Goal: Task Accomplishment & Management: Manage account settings

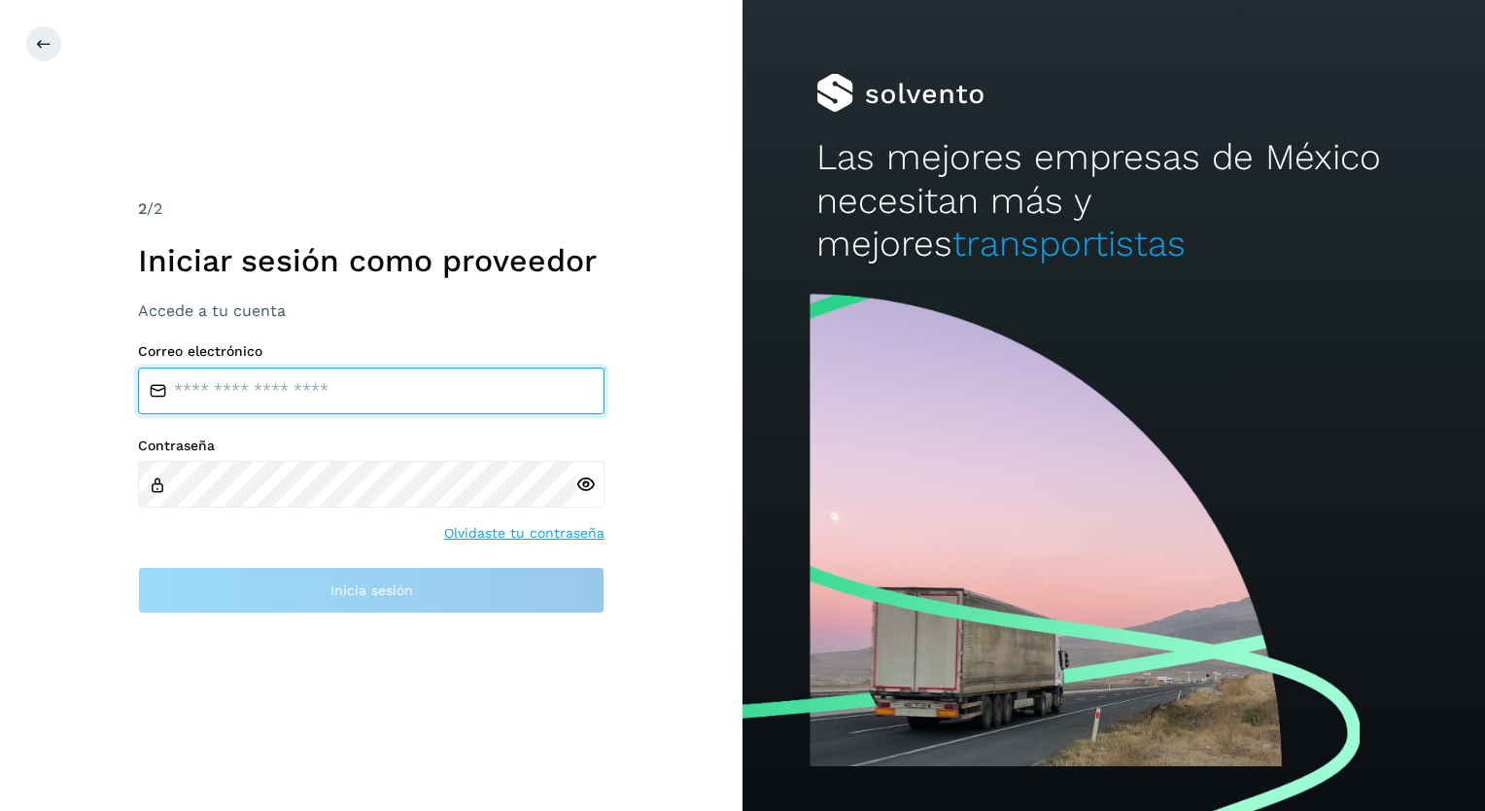
click at [248, 387] on input "email" at bounding box center [371, 390] width 466 height 47
type input "**********"
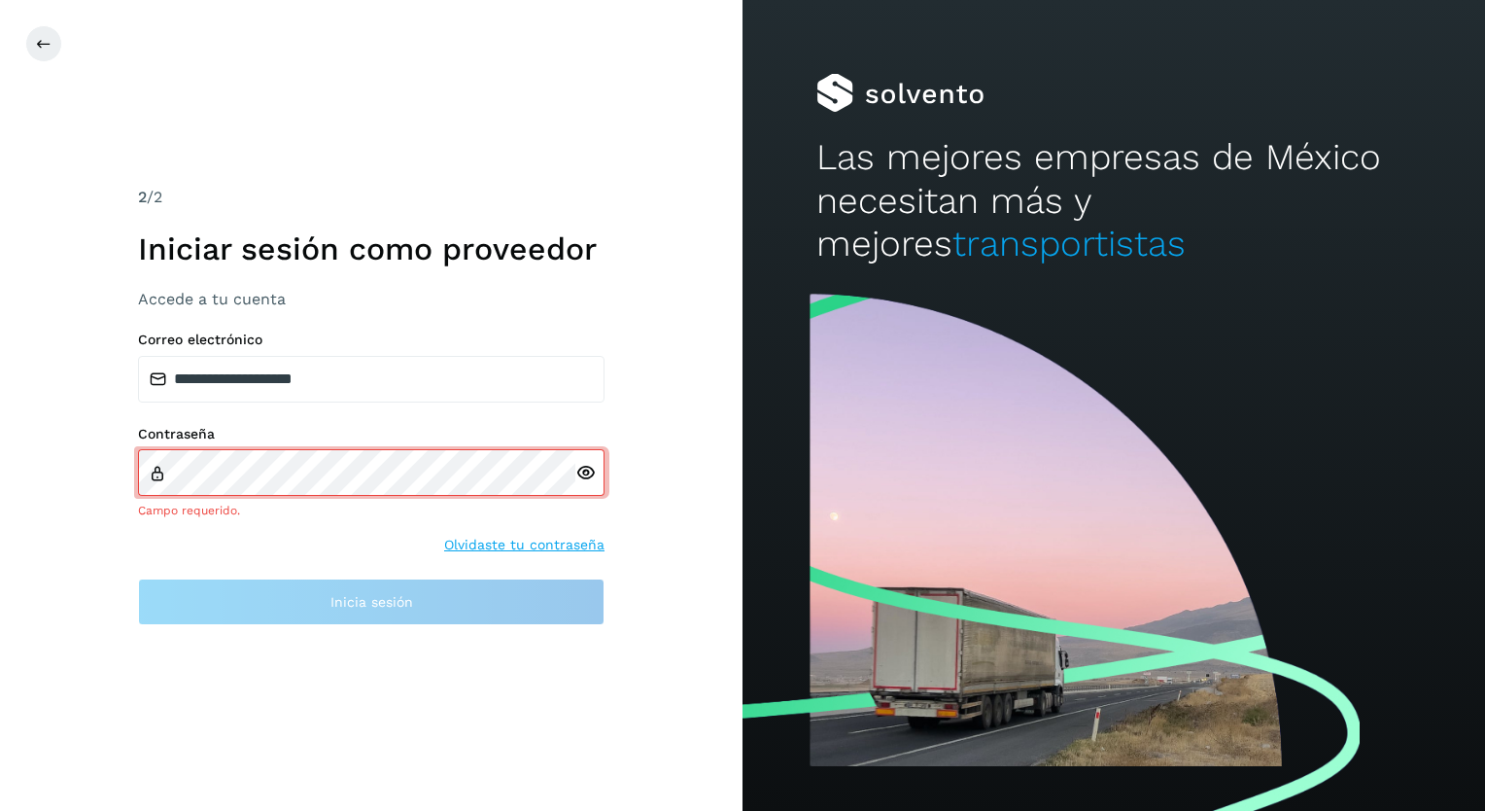
click at [505, 534] on div "Contraseña Campo requerido. Olvidaste tu contraseña" at bounding box center [371, 490] width 466 height 129
click at [511, 541] on link "Olvidaste tu contraseña" at bounding box center [524, 545] width 160 height 20
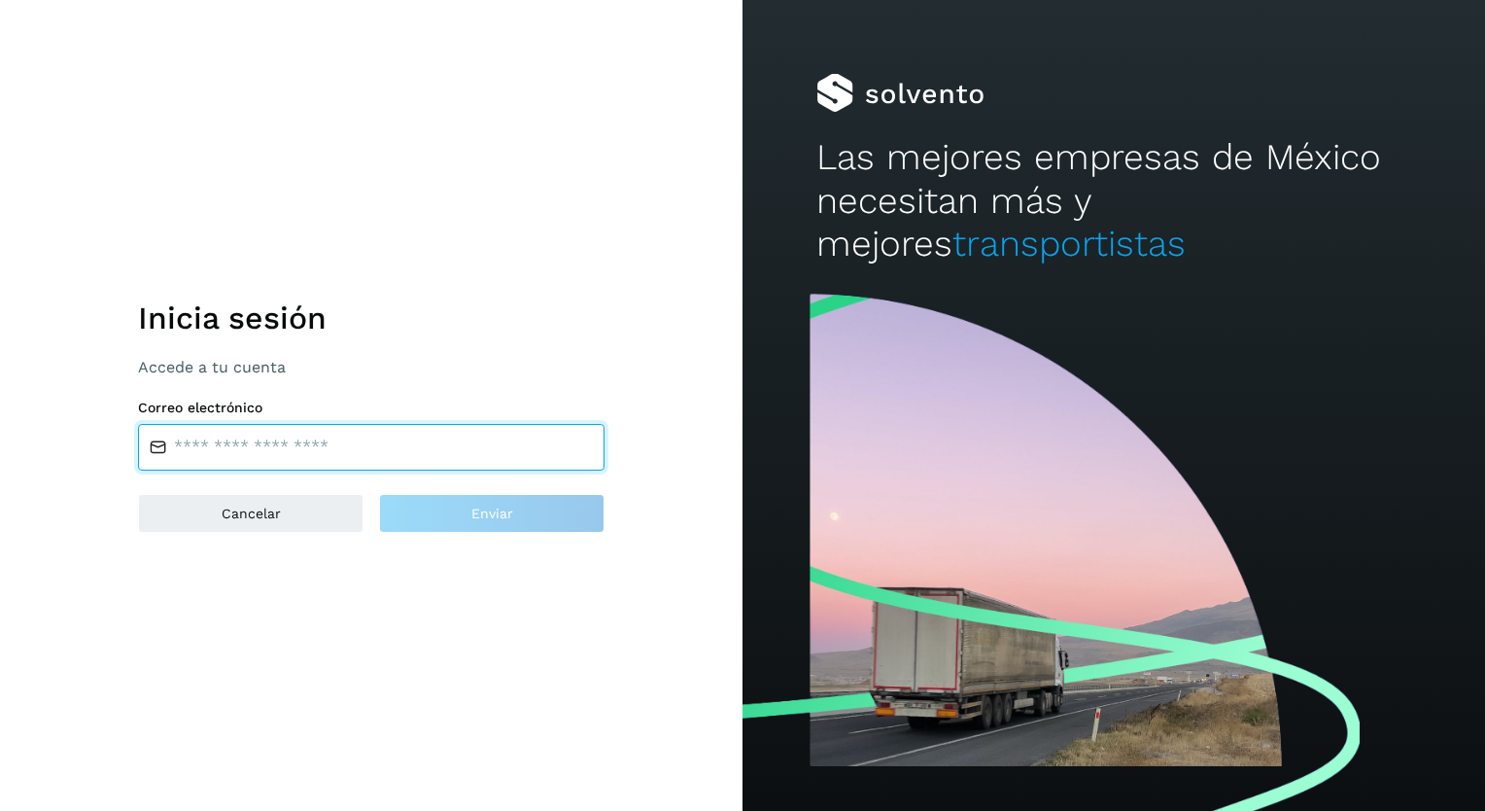
click at [220, 451] on input "email" at bounding box center [371, 447] width 466 height 47
type input "**********"
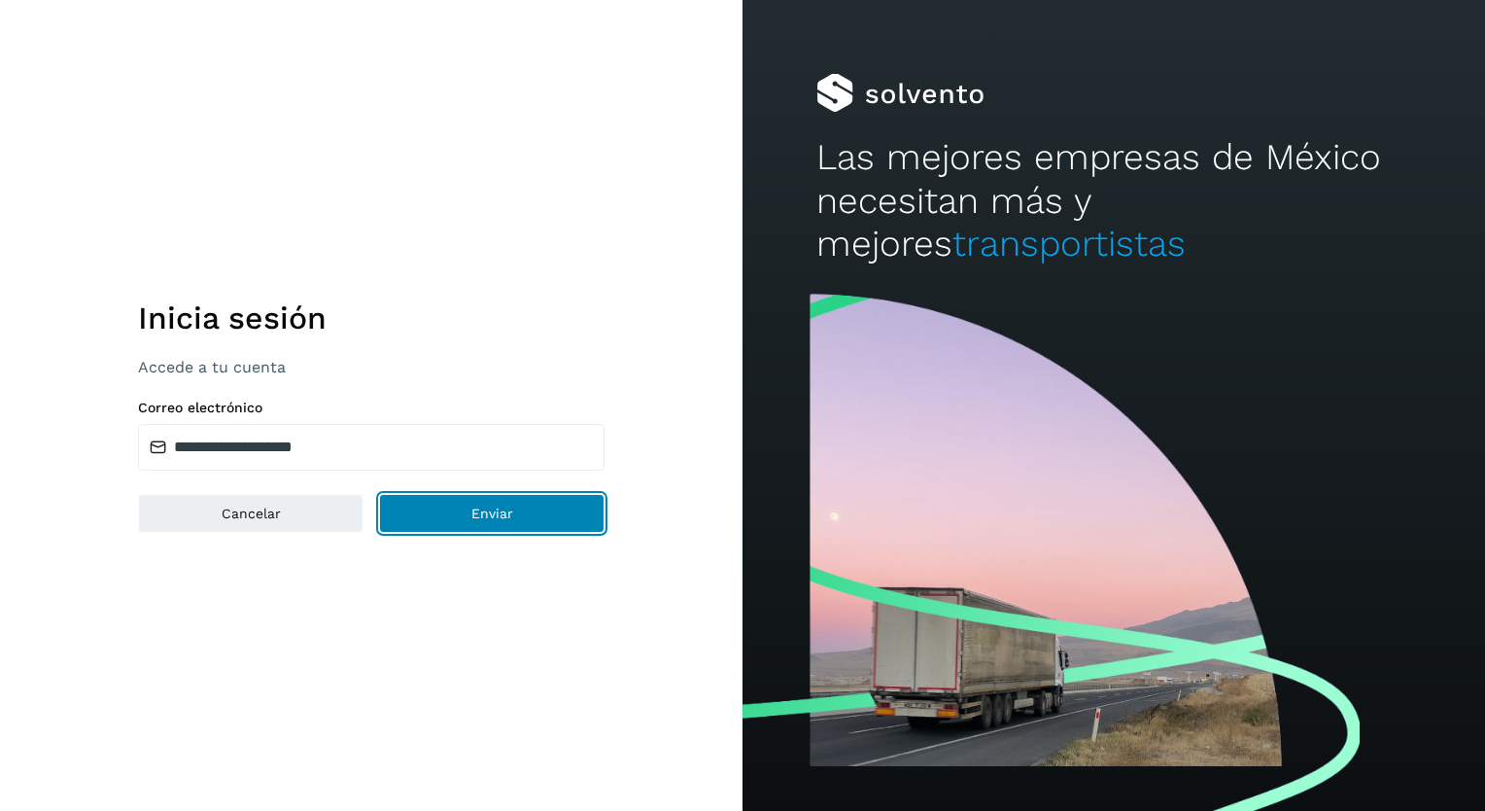
click at [489, 511] on span "Enviar" at bounding box center [492, 513] width 42 height 14
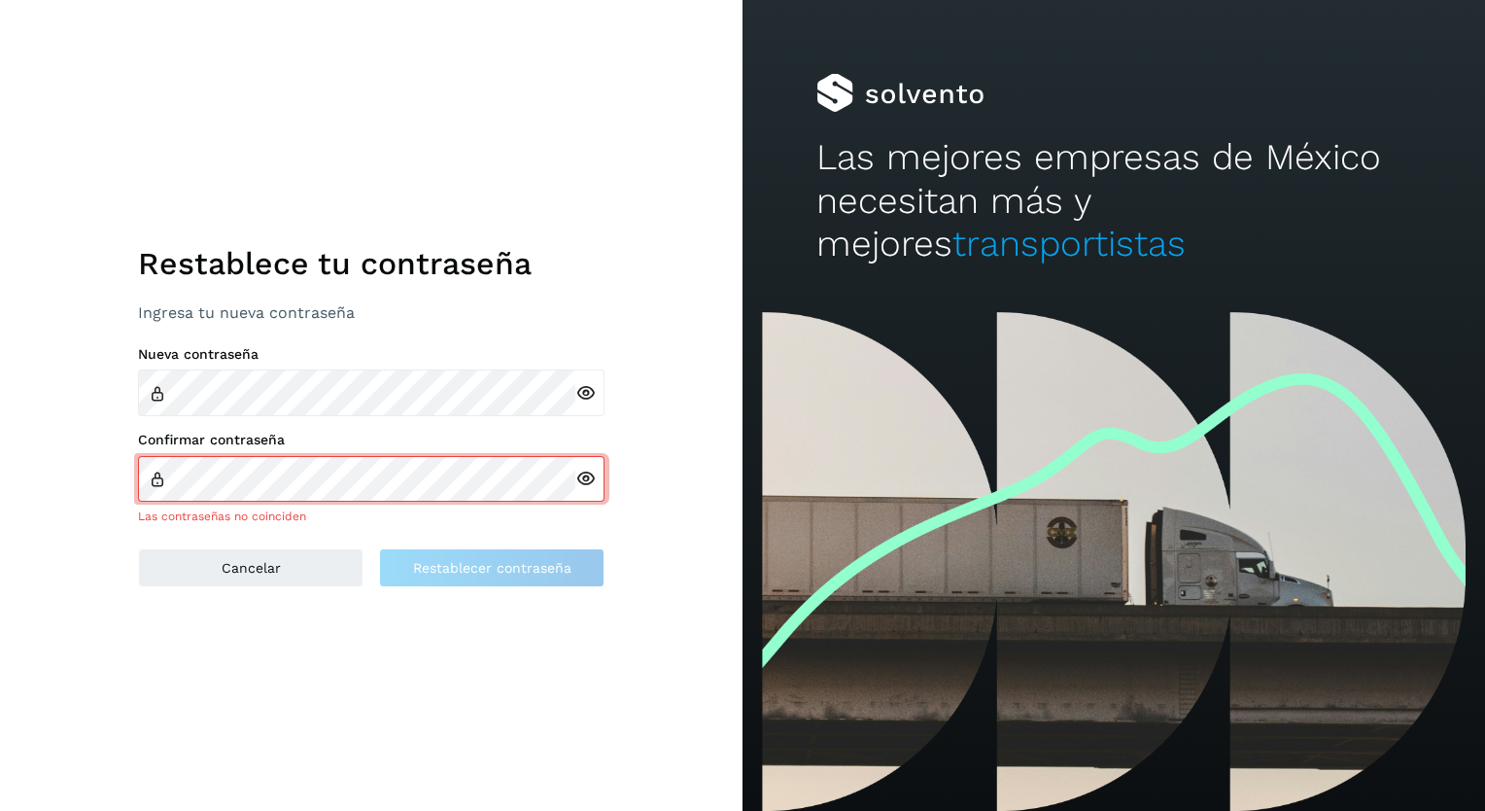
click at [579, 388] on icon at bounding box center [585, 393] width 20 height 20
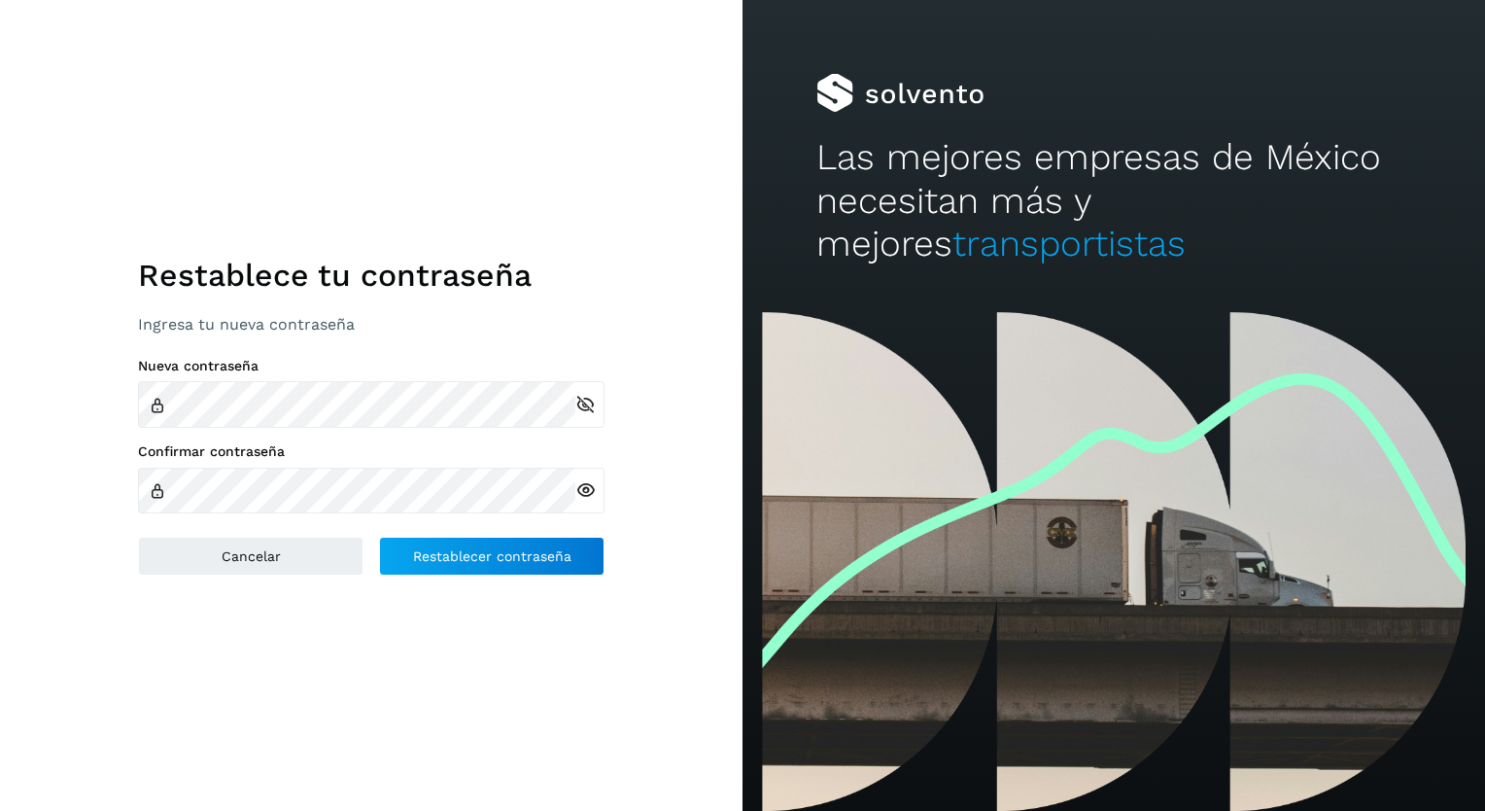
click at [583, 489] on icon at bounding box center [585, 490] width 20 height 20
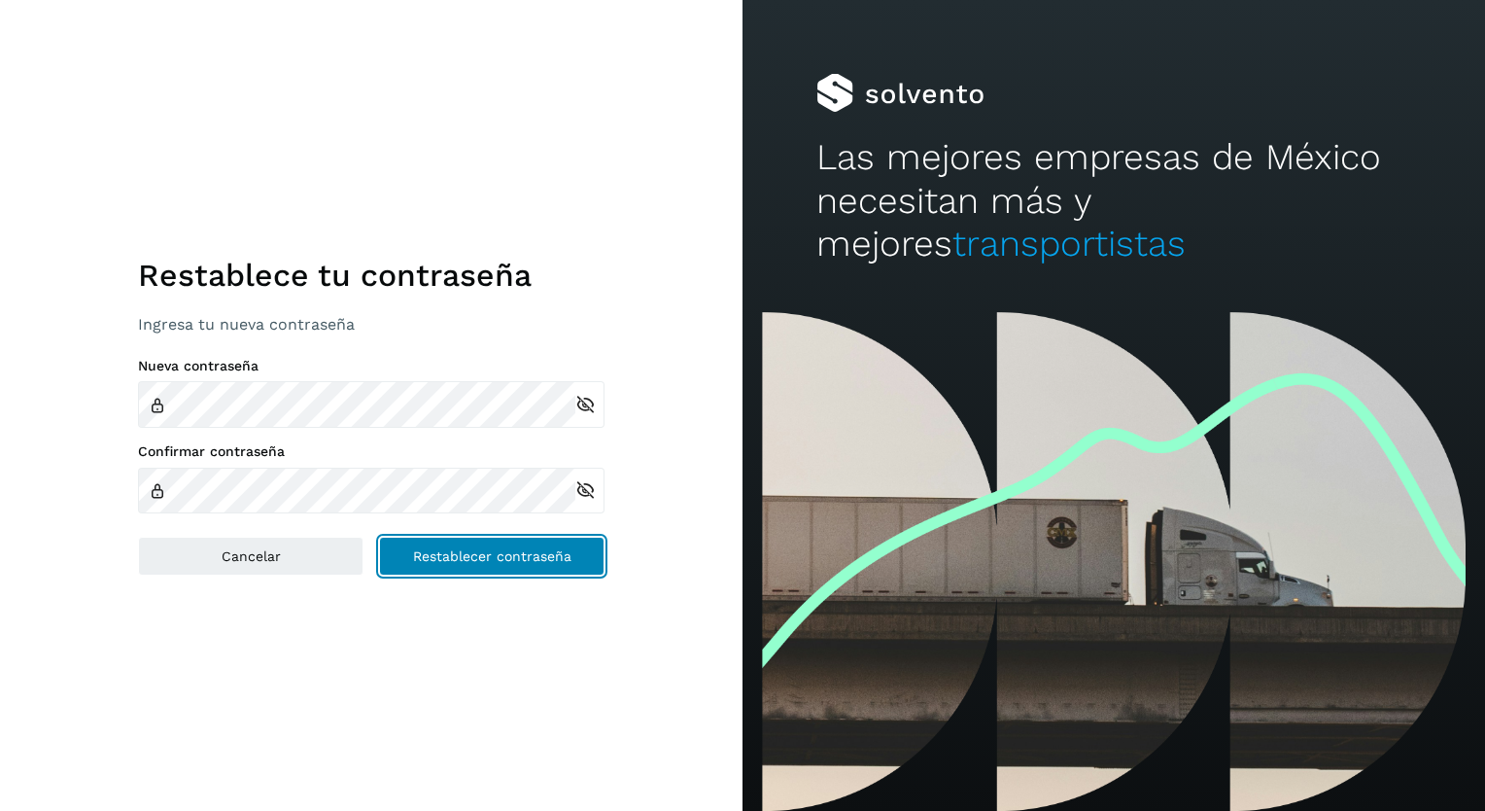
click at [498, 551] on span "Restablecer contraseña" at bounding box center [492, 556] width 158 height 14
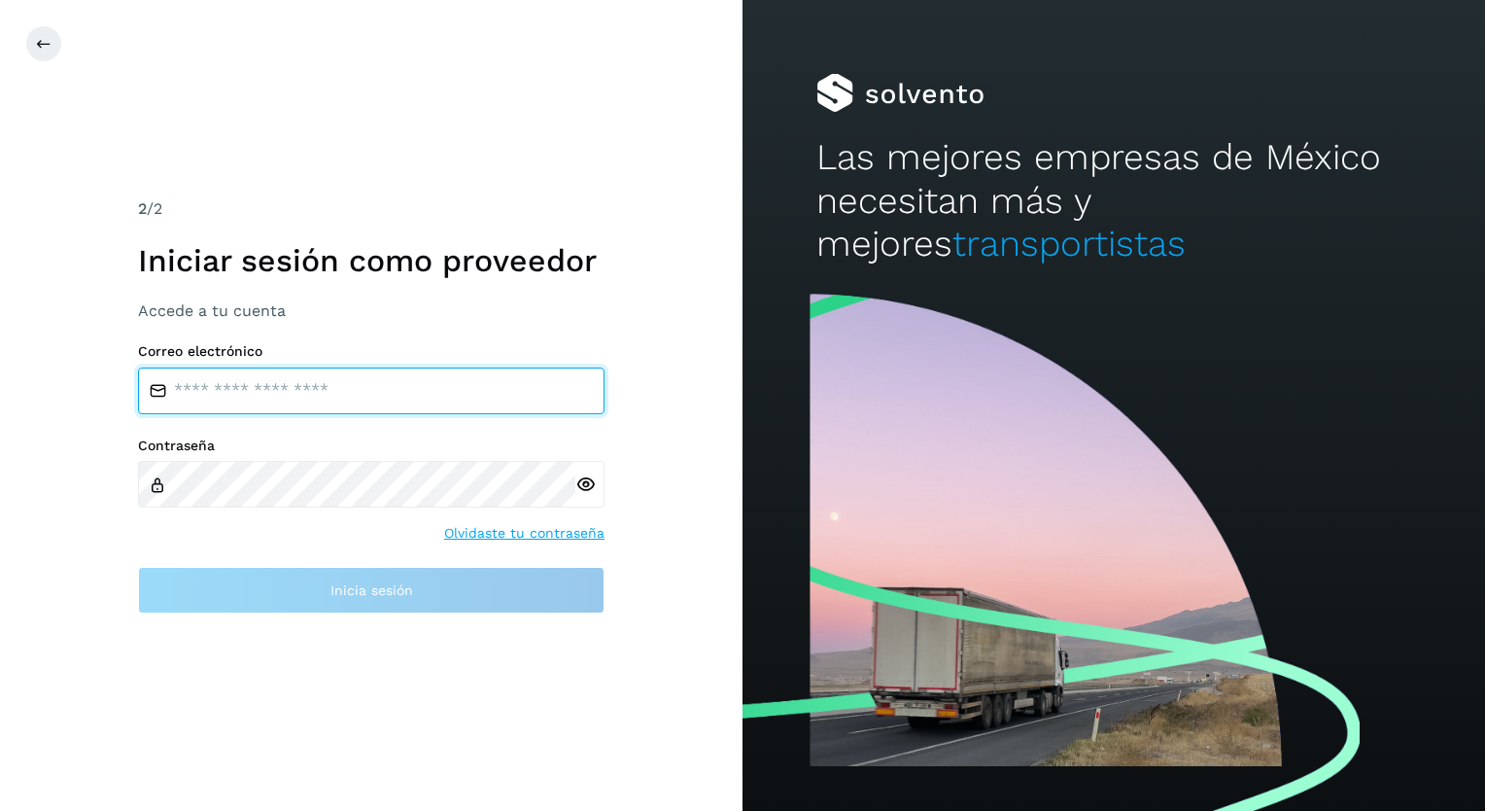
click at [210, 385] on input "email" at bounding box center [371, 390] width 466 height 47
type input "**********"
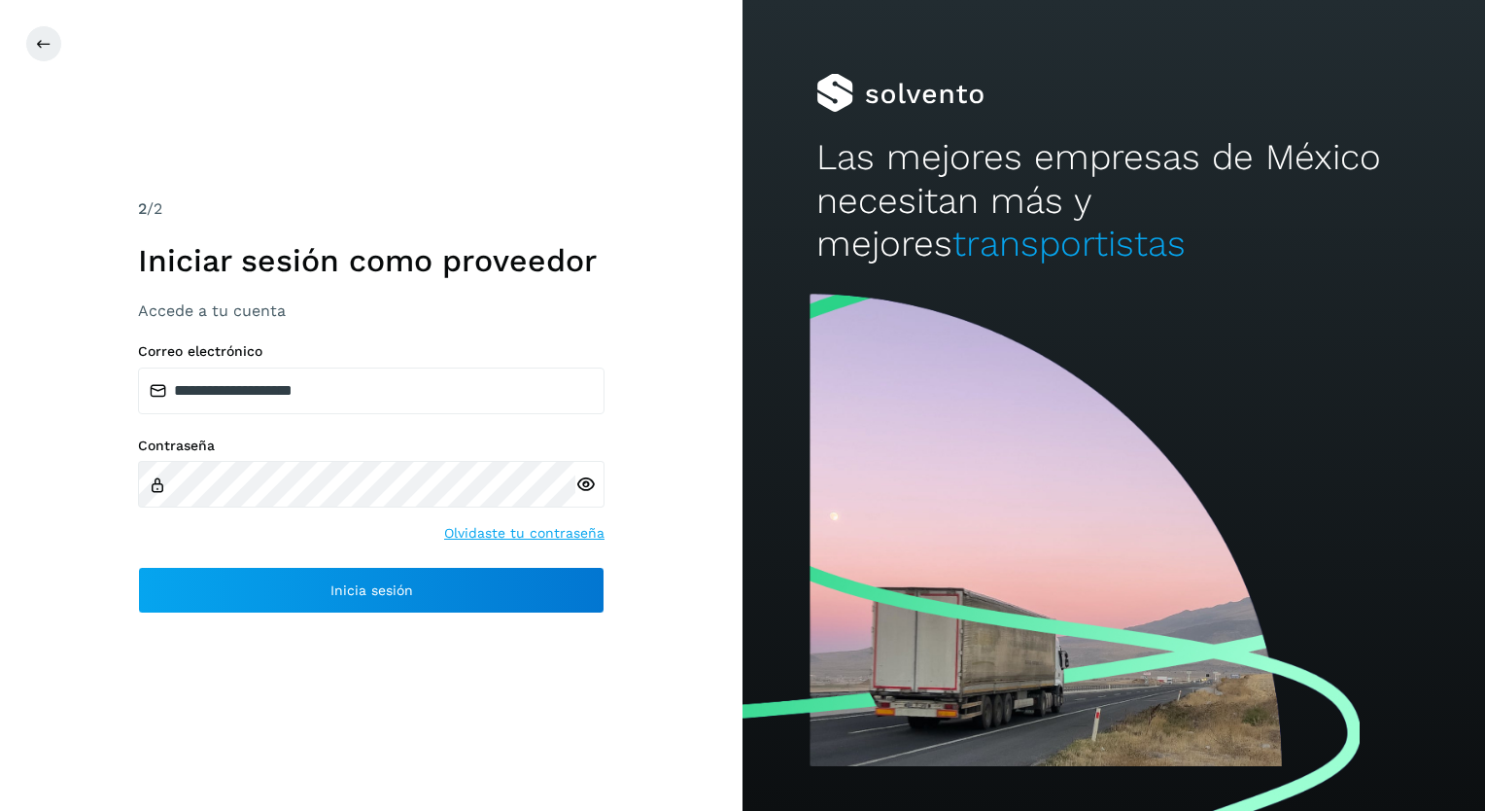
click at [586, 484] on icon at bounding box center [585, 484] width 20 height 20
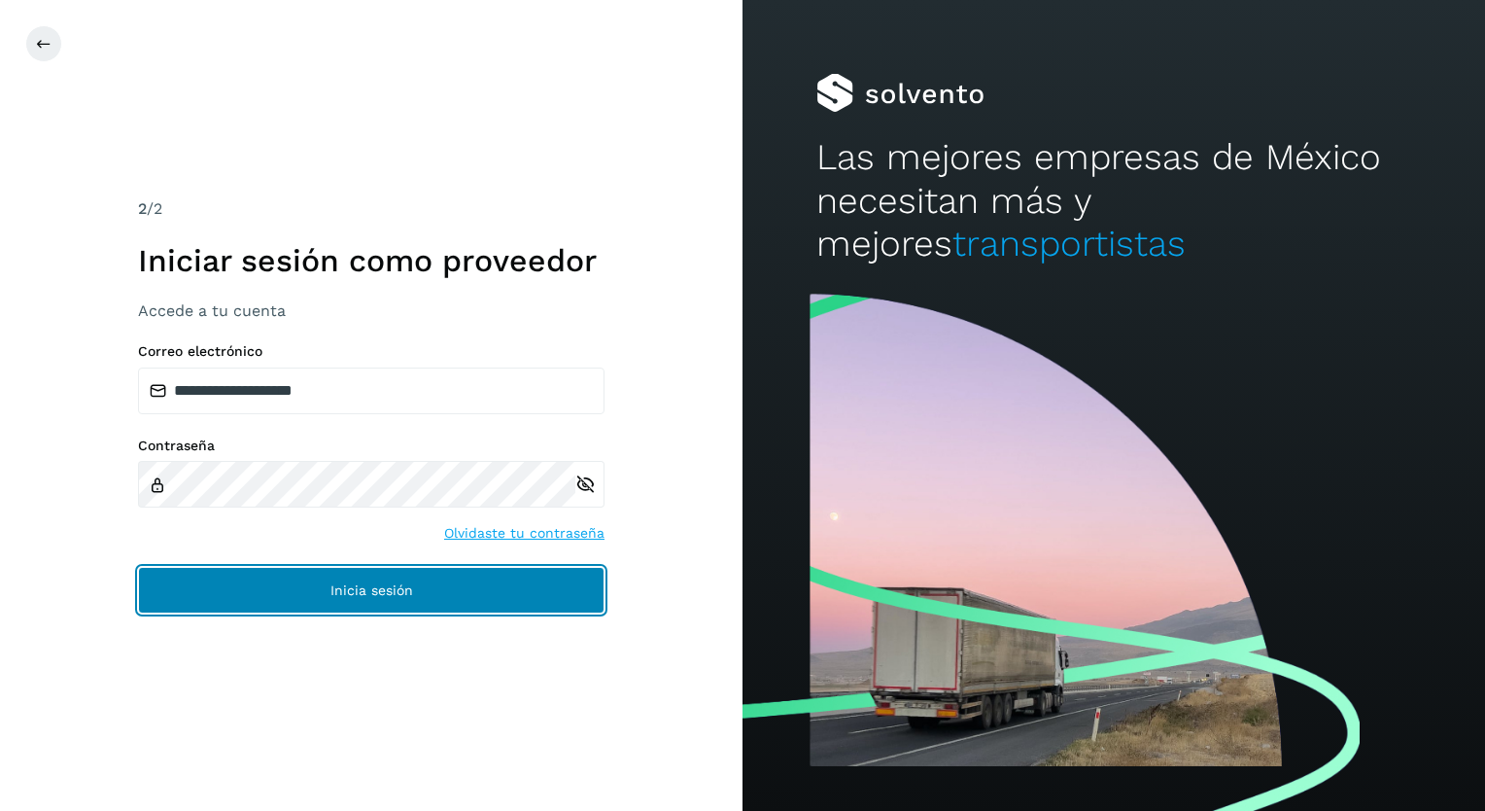
click at [349, 585] on span "Inicia sesión" at bounding box center [371, 590] width 83 height 14
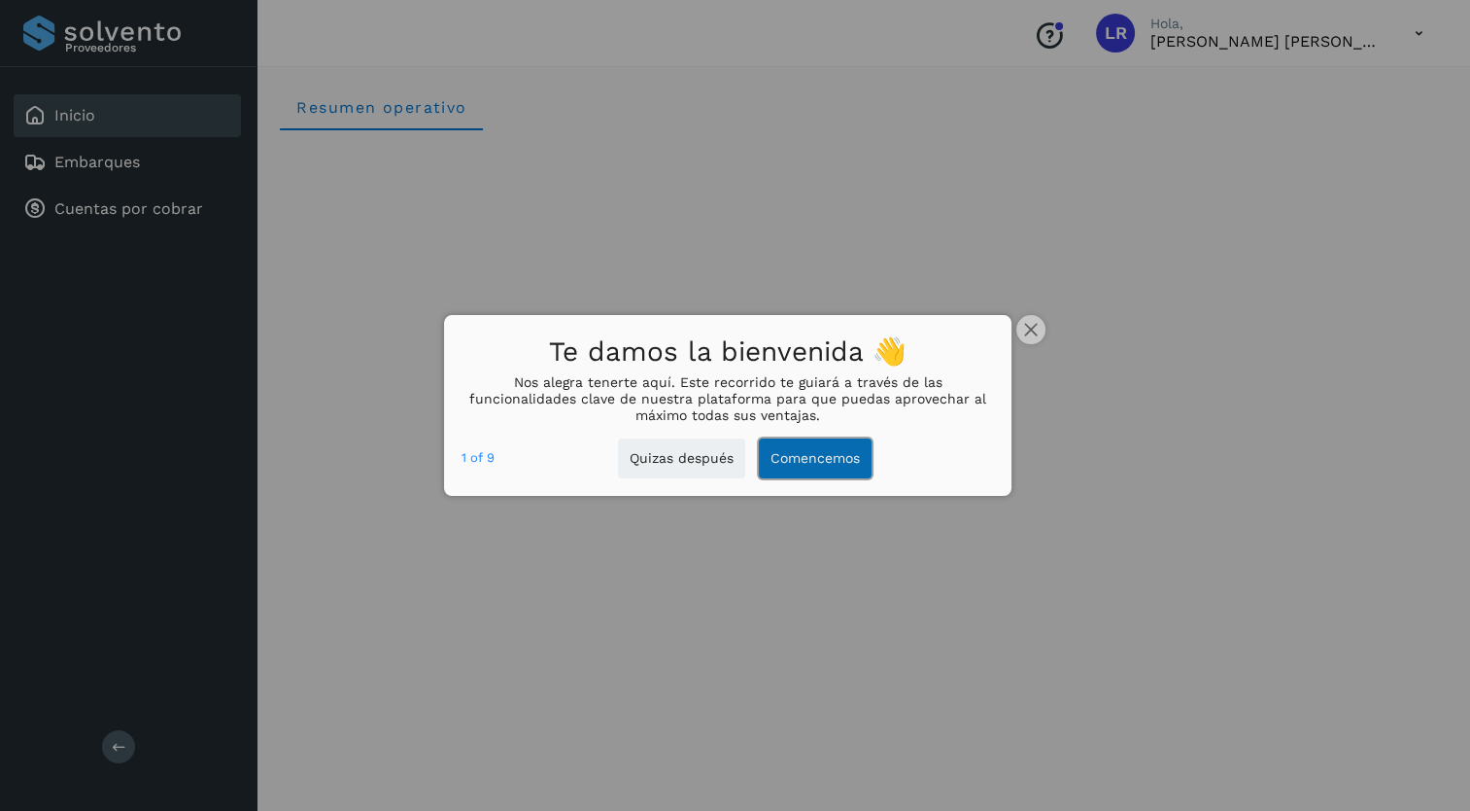
click at [826, 445] on button "Comencemos" at bounding box center [815, 458] width 113 height 40
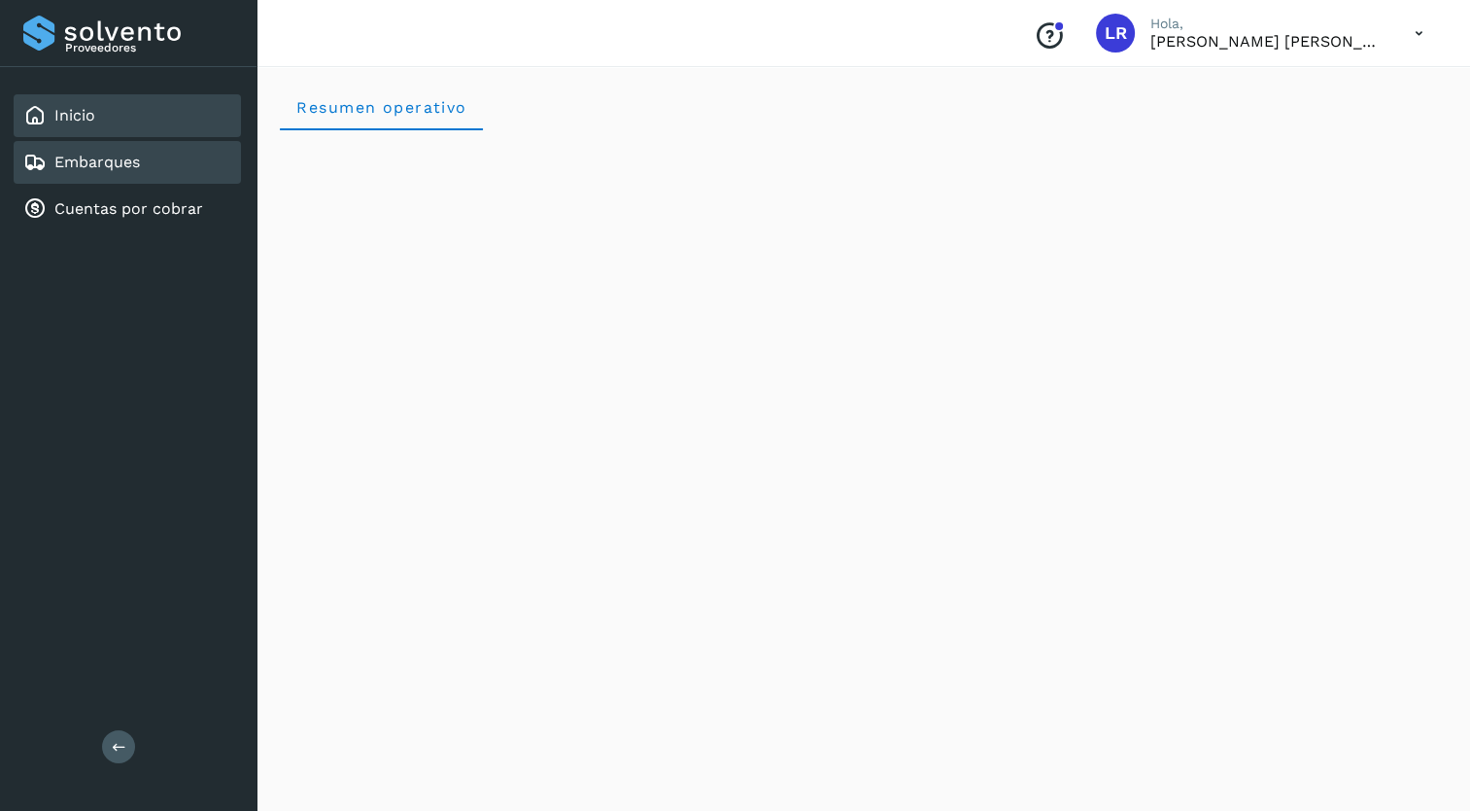
click at [80, 157] on link "Embarques" at bounding box center [97, 162] width 86 height 18
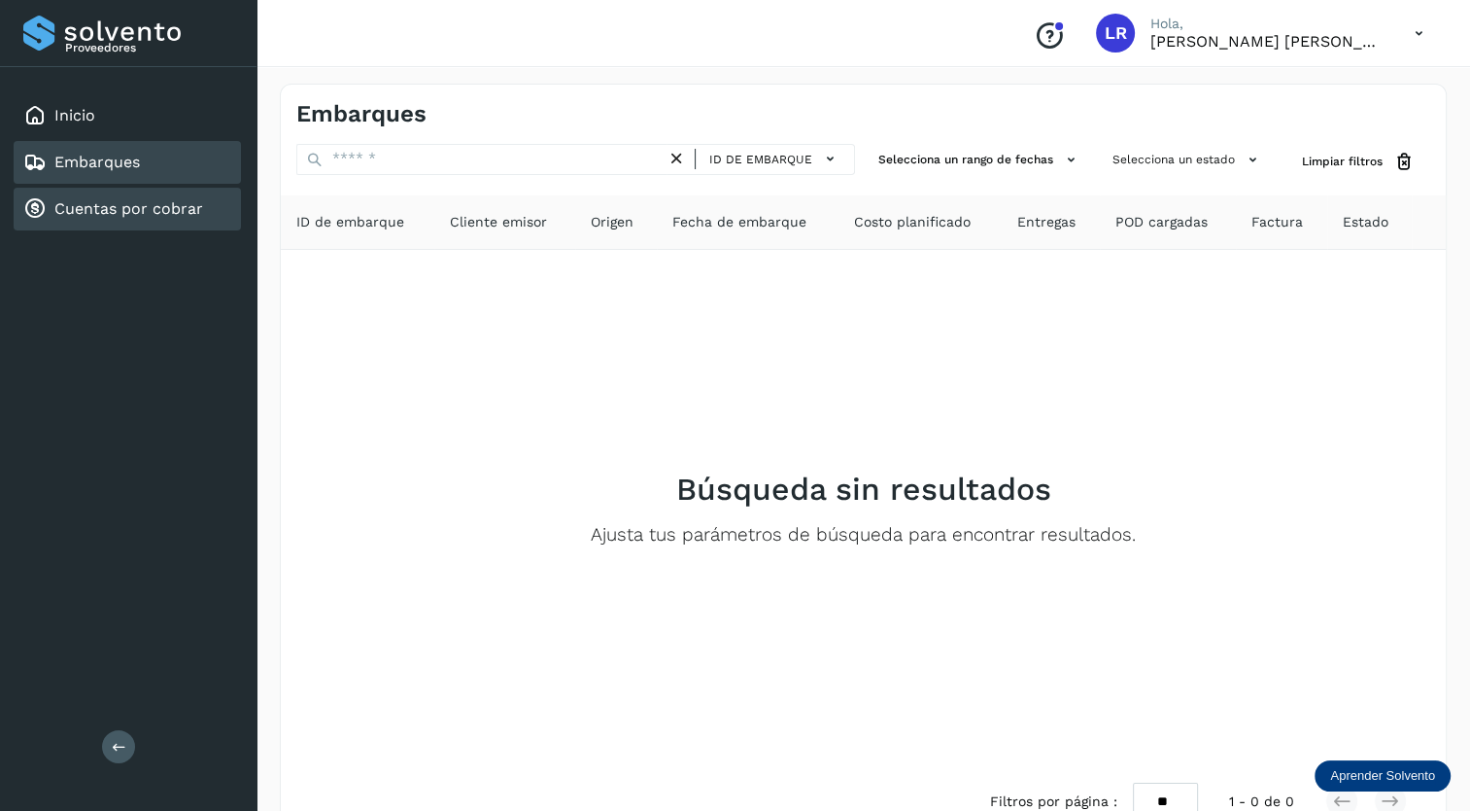
click at [96, 208] on link "Cuentas por cobrar" at bounding box center [128, 208] width 149 height 18
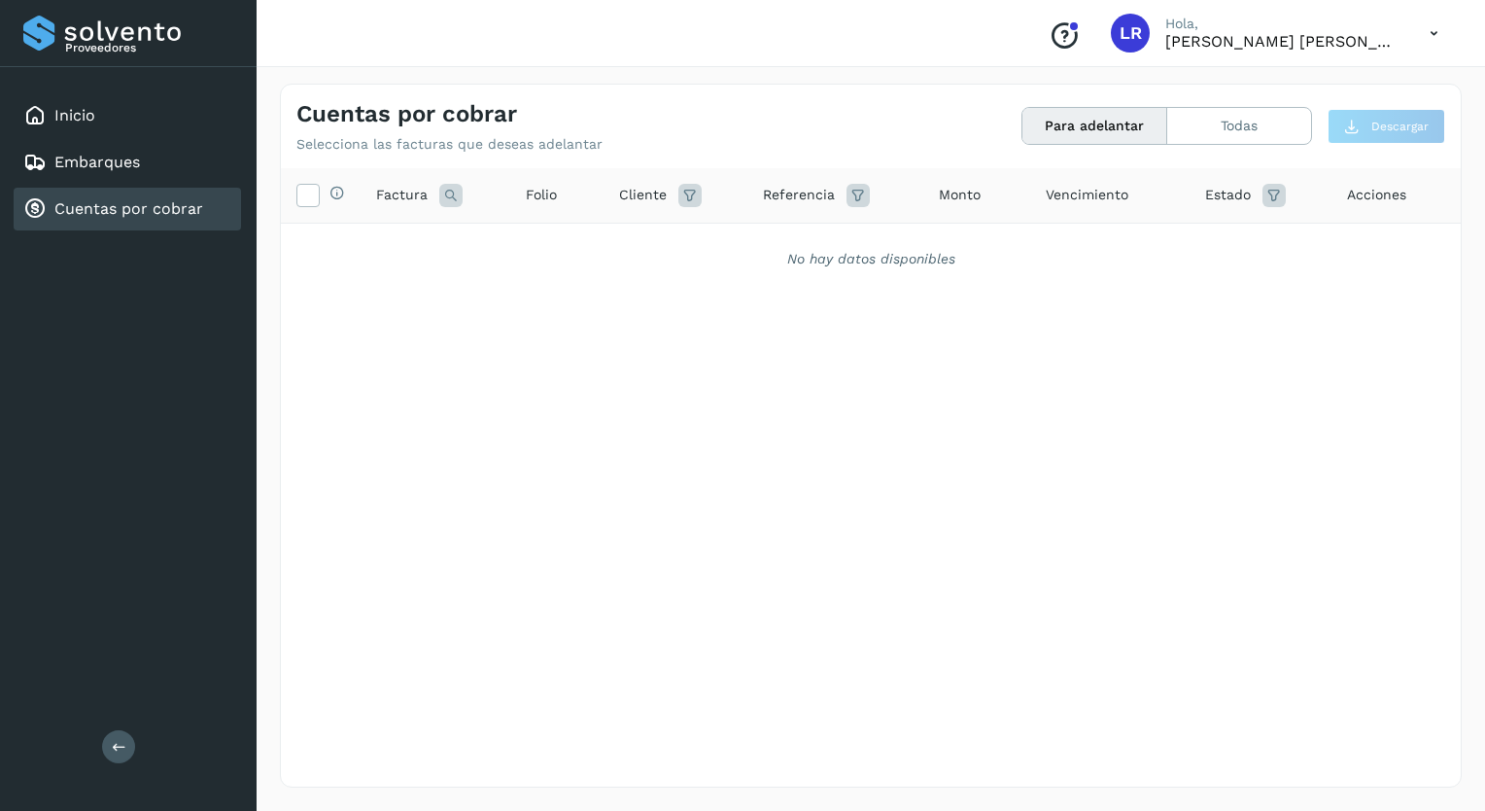
click at [1057, 121] on button "Para adelantar" at bounding box center [1094, 126] width 145 height 36
click at [1241, 122] on button "Todas" at bounding box center [1239, 126] width 144 height 36
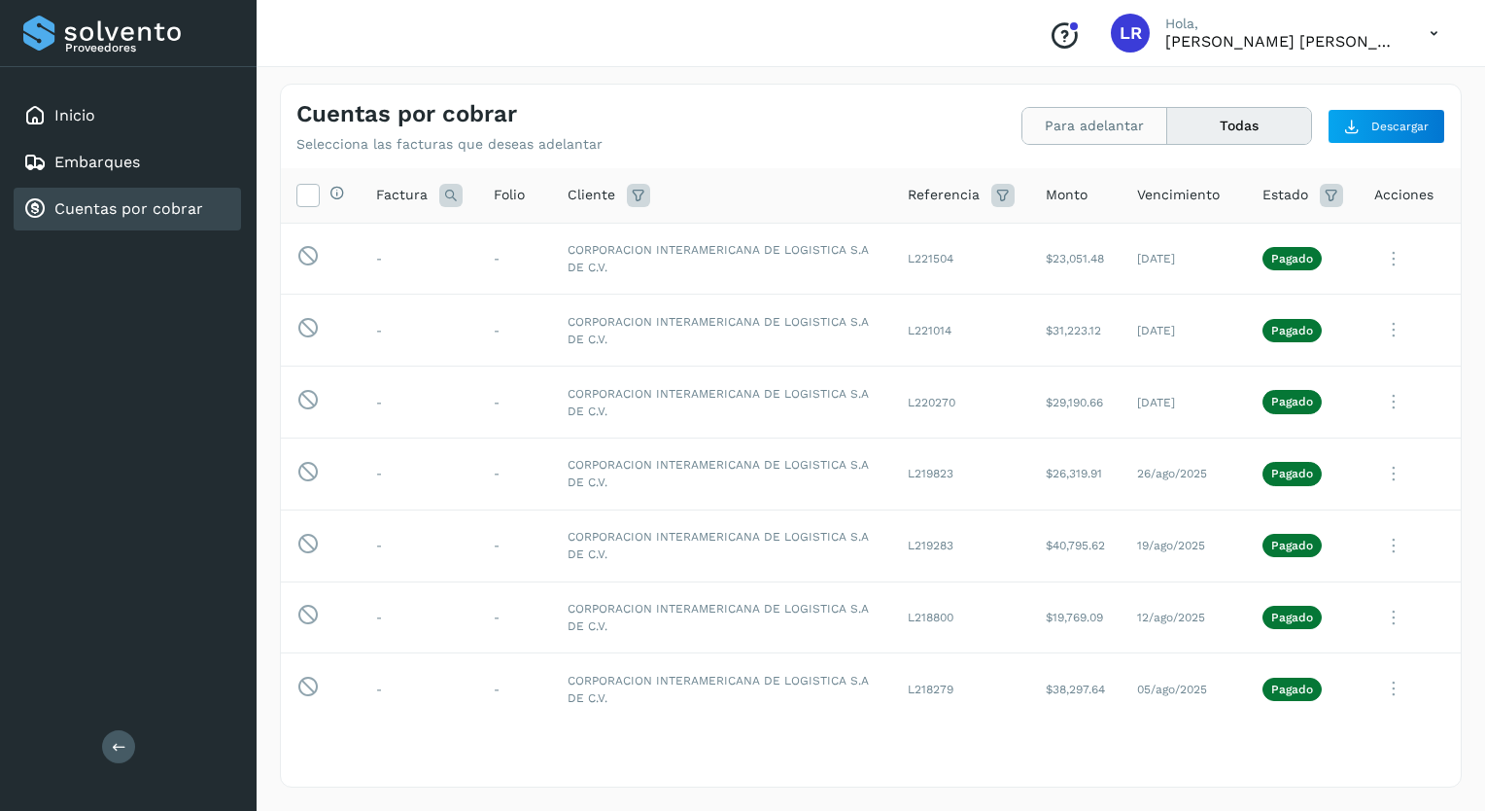
click at [1088, 124] on button "Para adelantar" at bounding box center [1094, 126] width 145 height 36
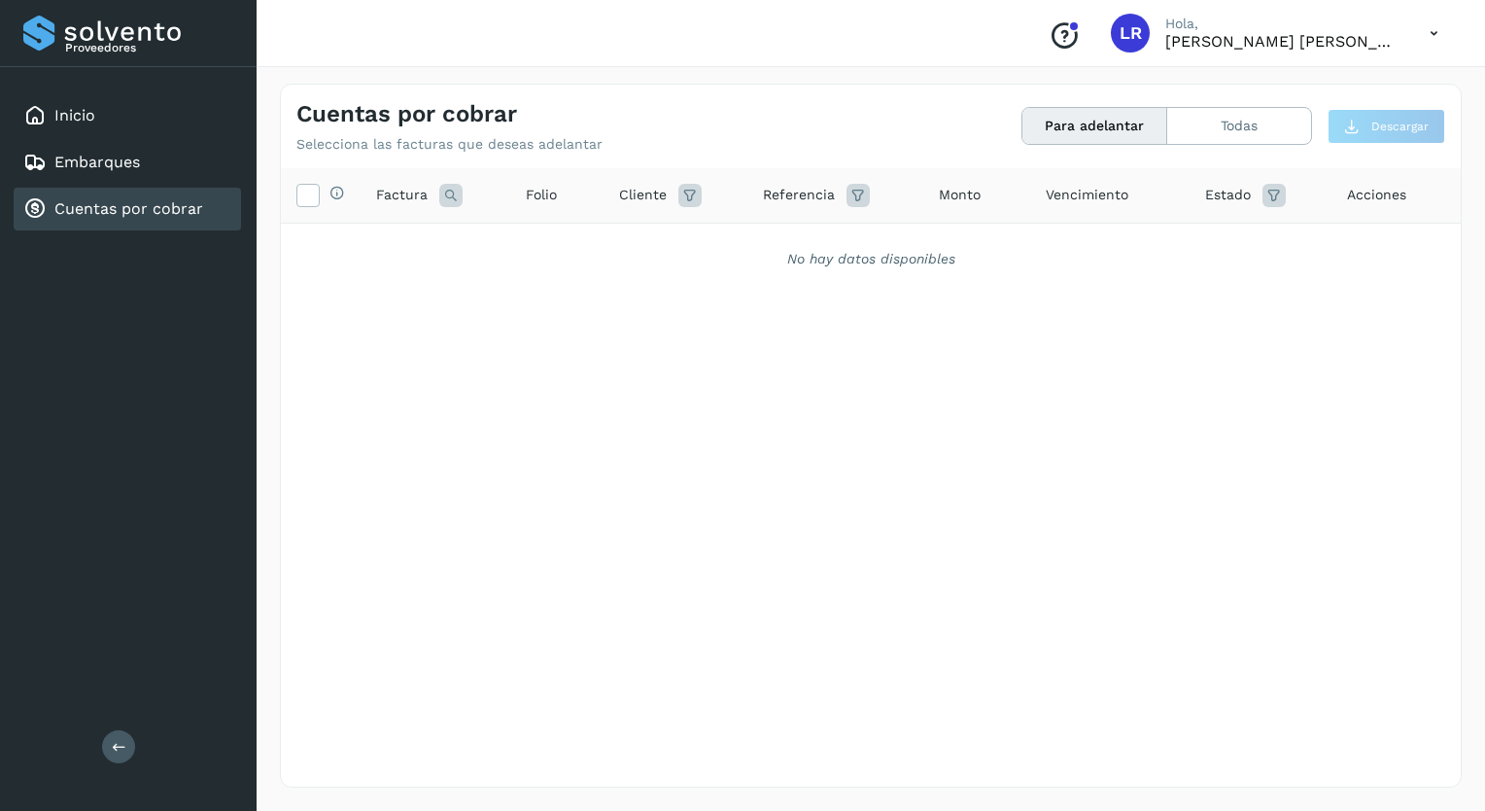
click at [446, 190] on icon at bounding box center [450, 195] width 23 height 23
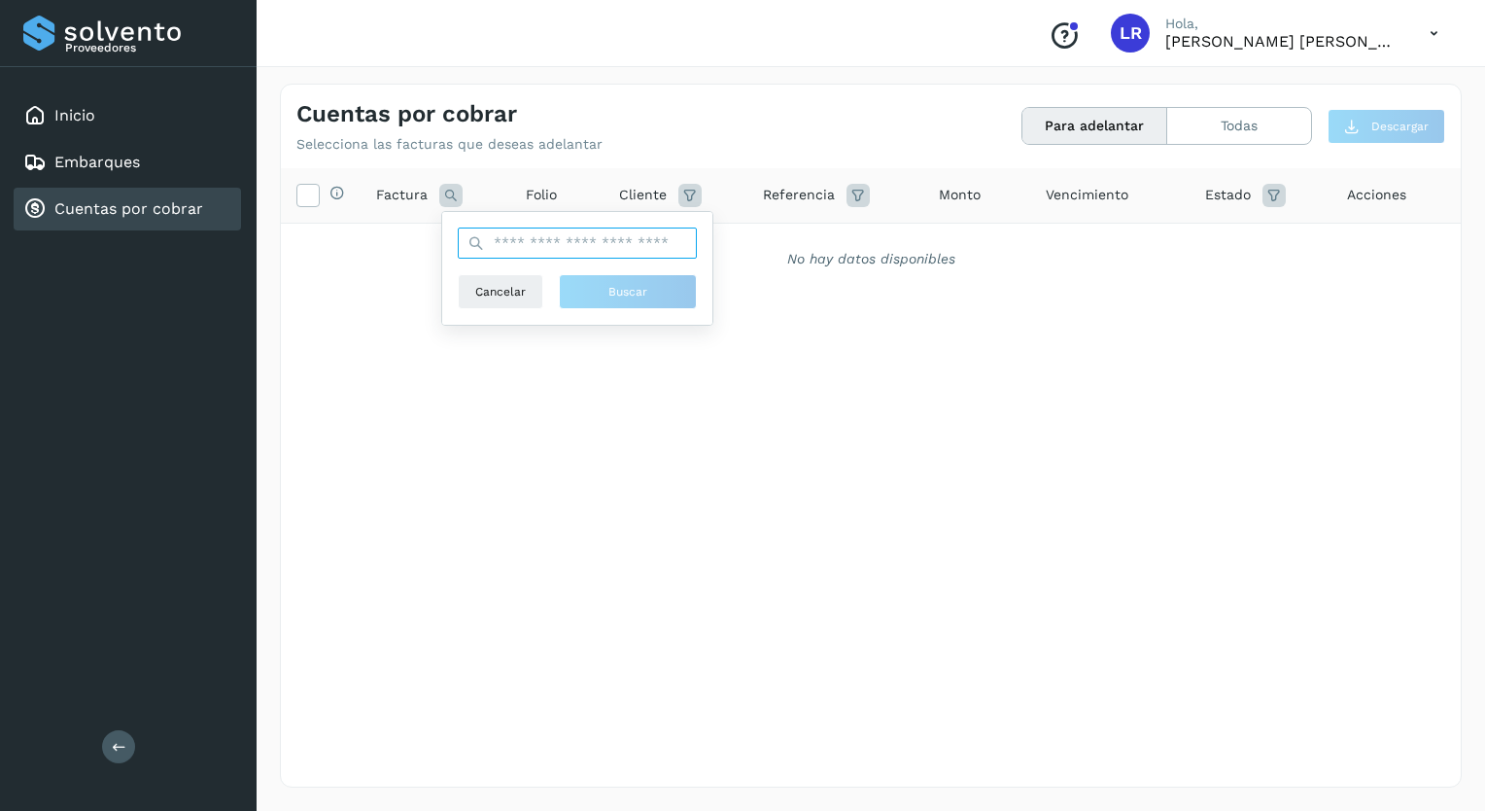
click at [543, 243] on input "text" at bounding box center [577, 242] width 239 height 31
type input "*******"
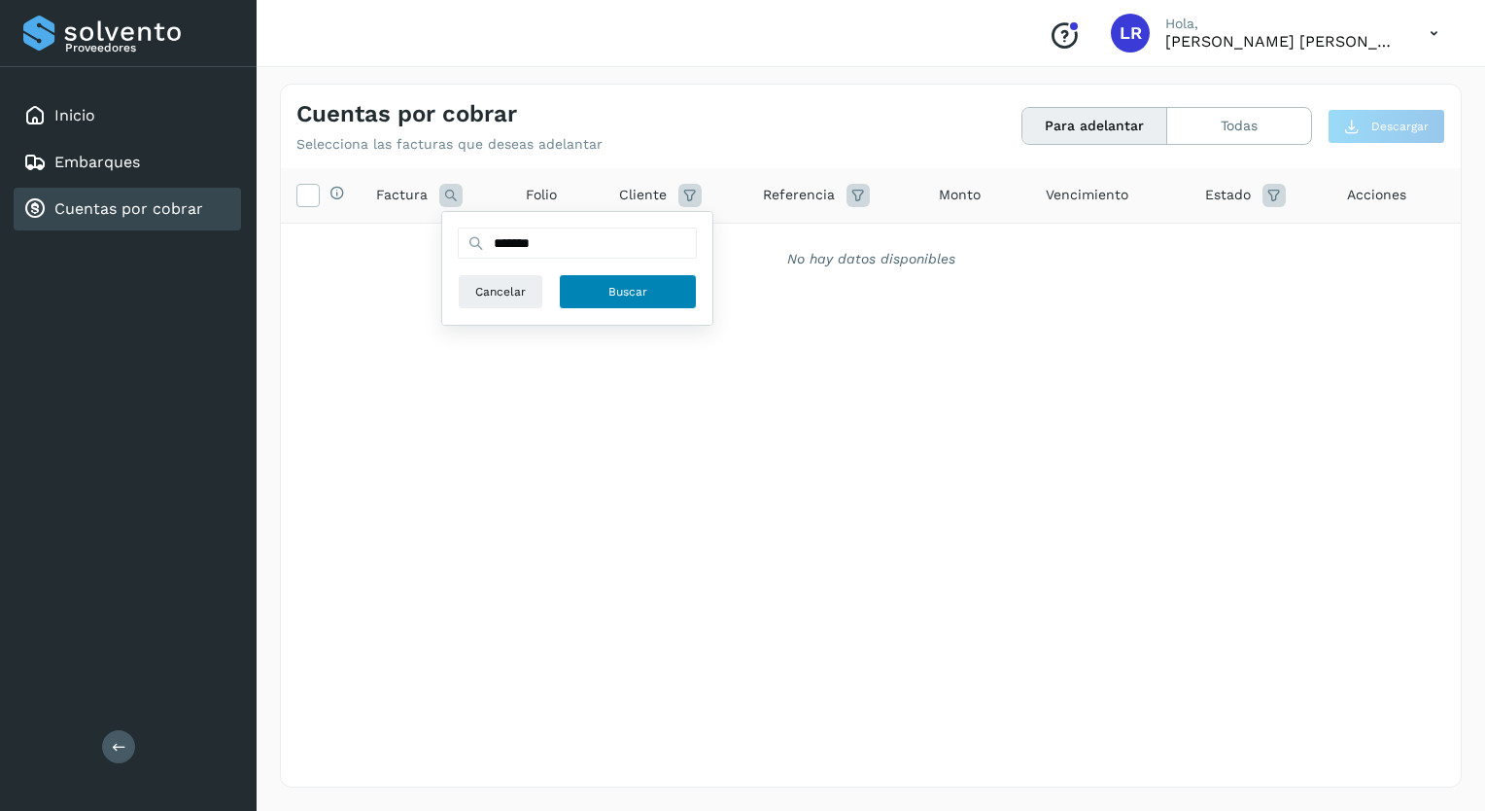
click at [608, 283] on span "Buscar" at bounding box center [627, 291] width 39 height 17
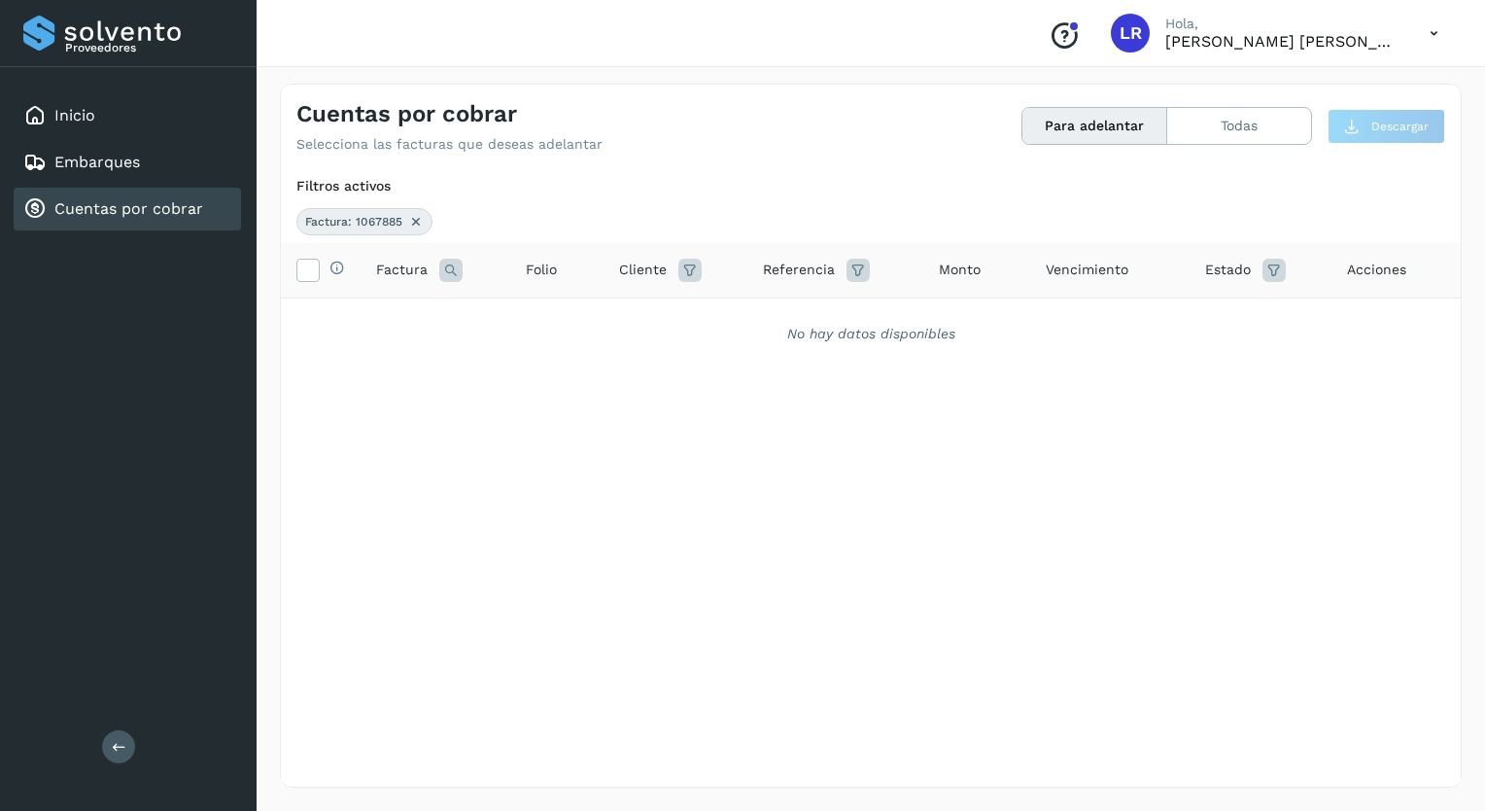
click at [442, 266] on icon at bounding box center [450, 270] width 23 height 23
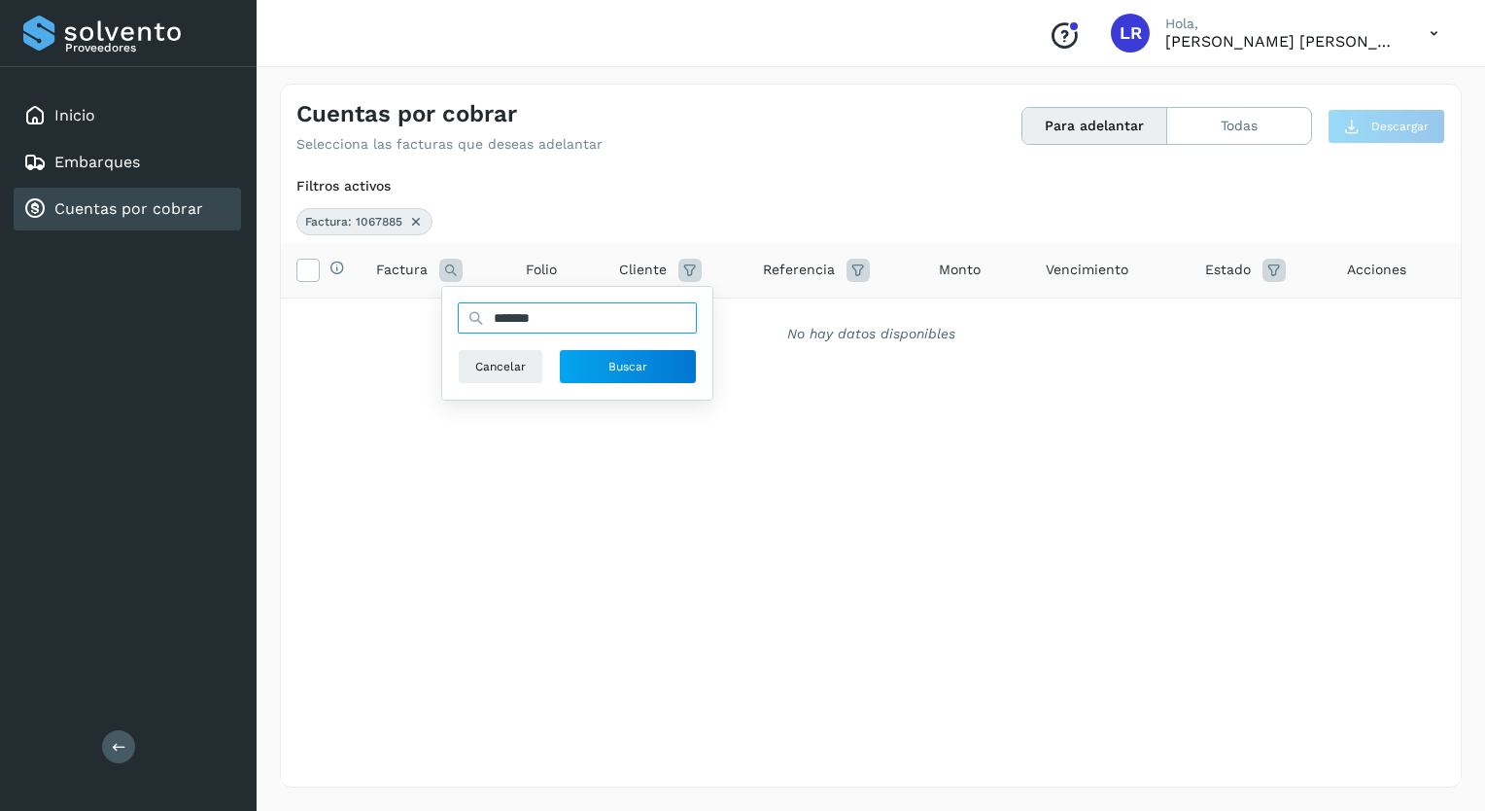
drag, startPoint x: 570, startPoint y: 314, endPoint x: 482, endPoint y: 322, distance: 87.8
click at [482, 322] on div "*******" at bounding box center [577, 317] width 239 height 31
type input "*******"
drag, startPoint x: 619, startPoint y: 363, endPoint x: 634, endPoint y: 375, distance: 19.3
click at [620, 363] on span "Buscar" at bounding box center [627, 366] width 39 height 17
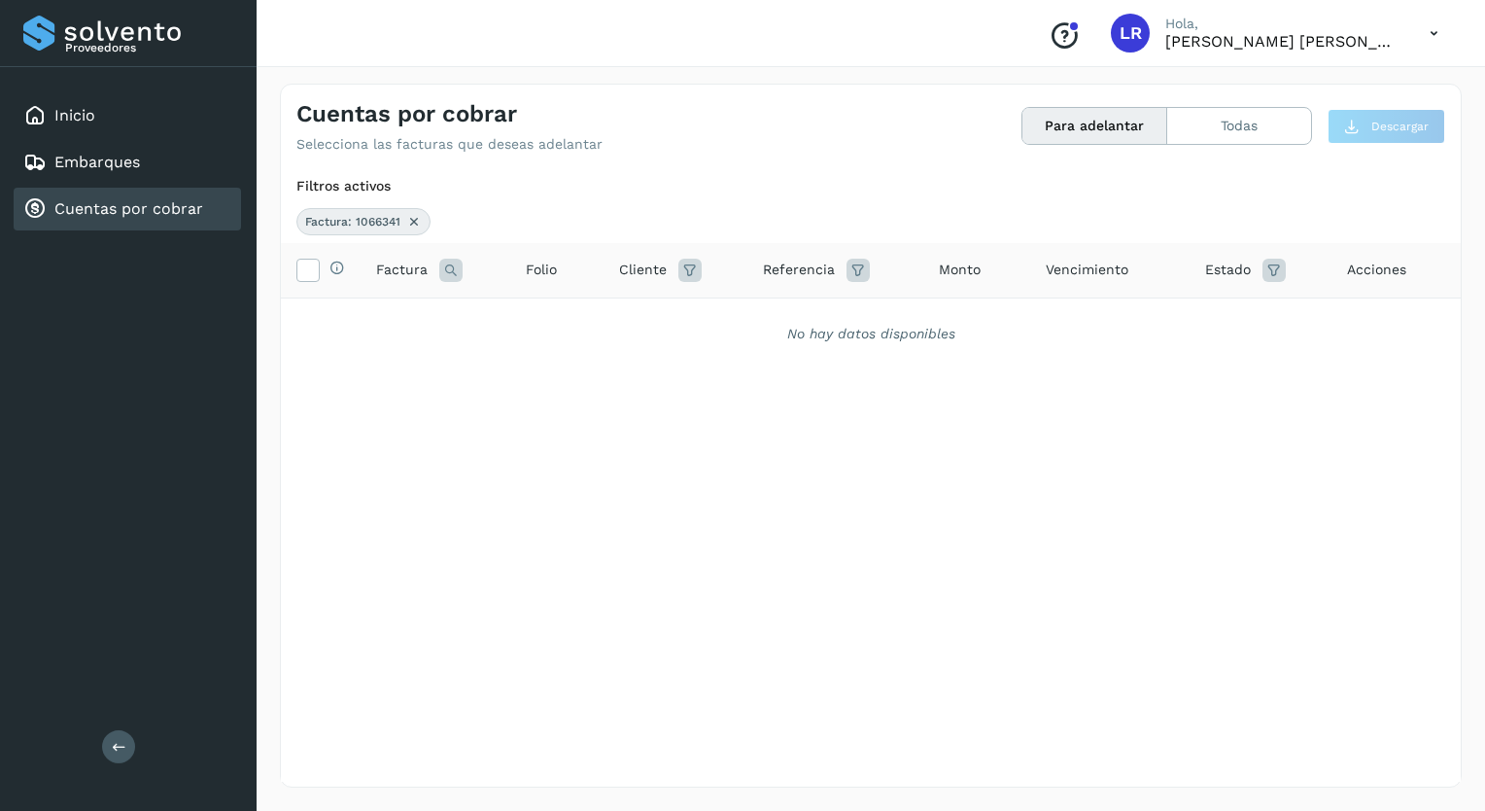
click at [688, 263] on icon at bounding box center [689, 270] width 23 height 23
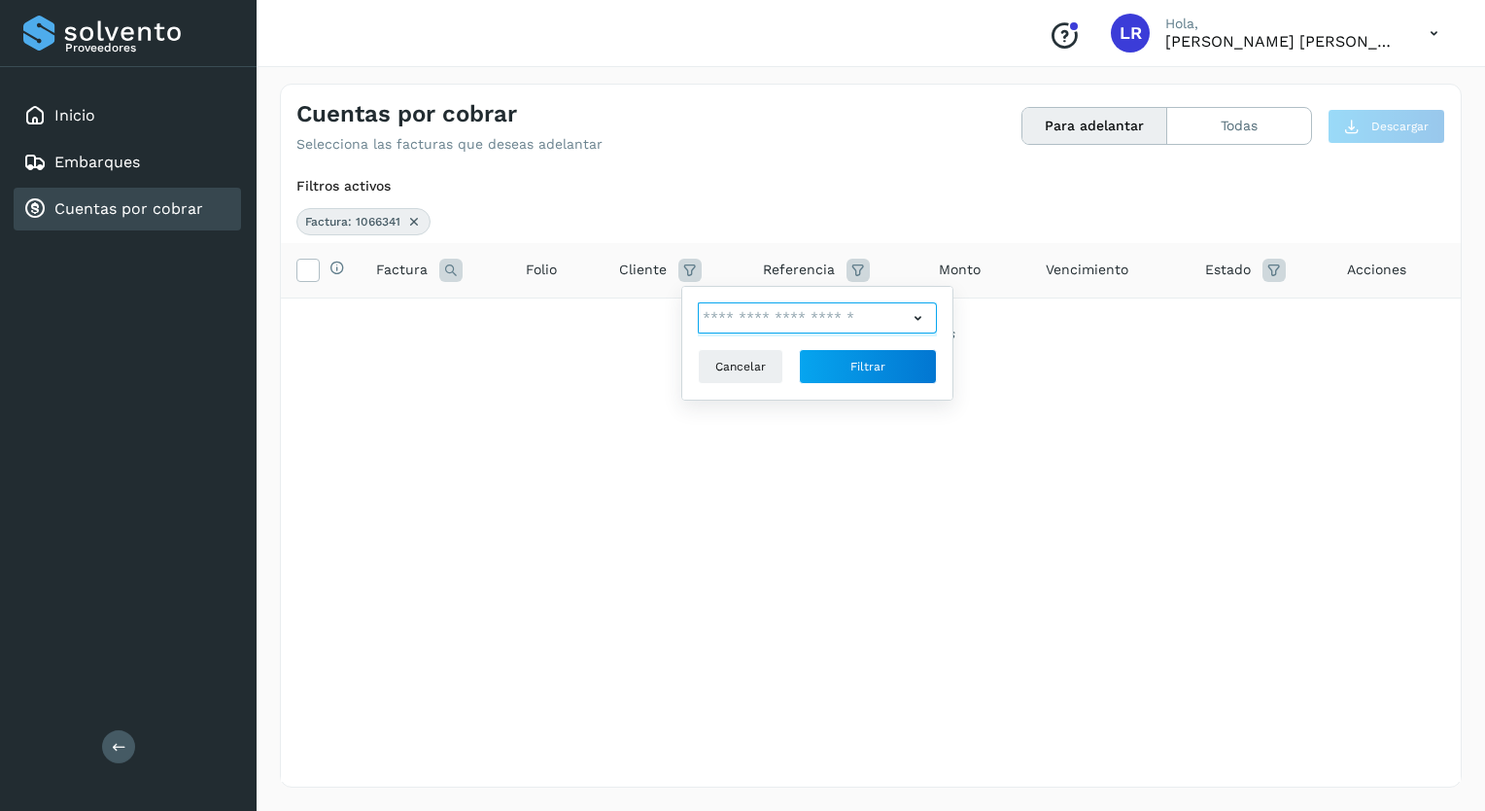
click at [836, 317] on input "text" at bounding box center [803, 317] width 210 height 31
click at [805, 352] on div "CORPORACION INTERAMERICANA DE LOGISTICA S.A DE C.V." at bounding box center [831, 353] width 192 height 21
type input "**********"
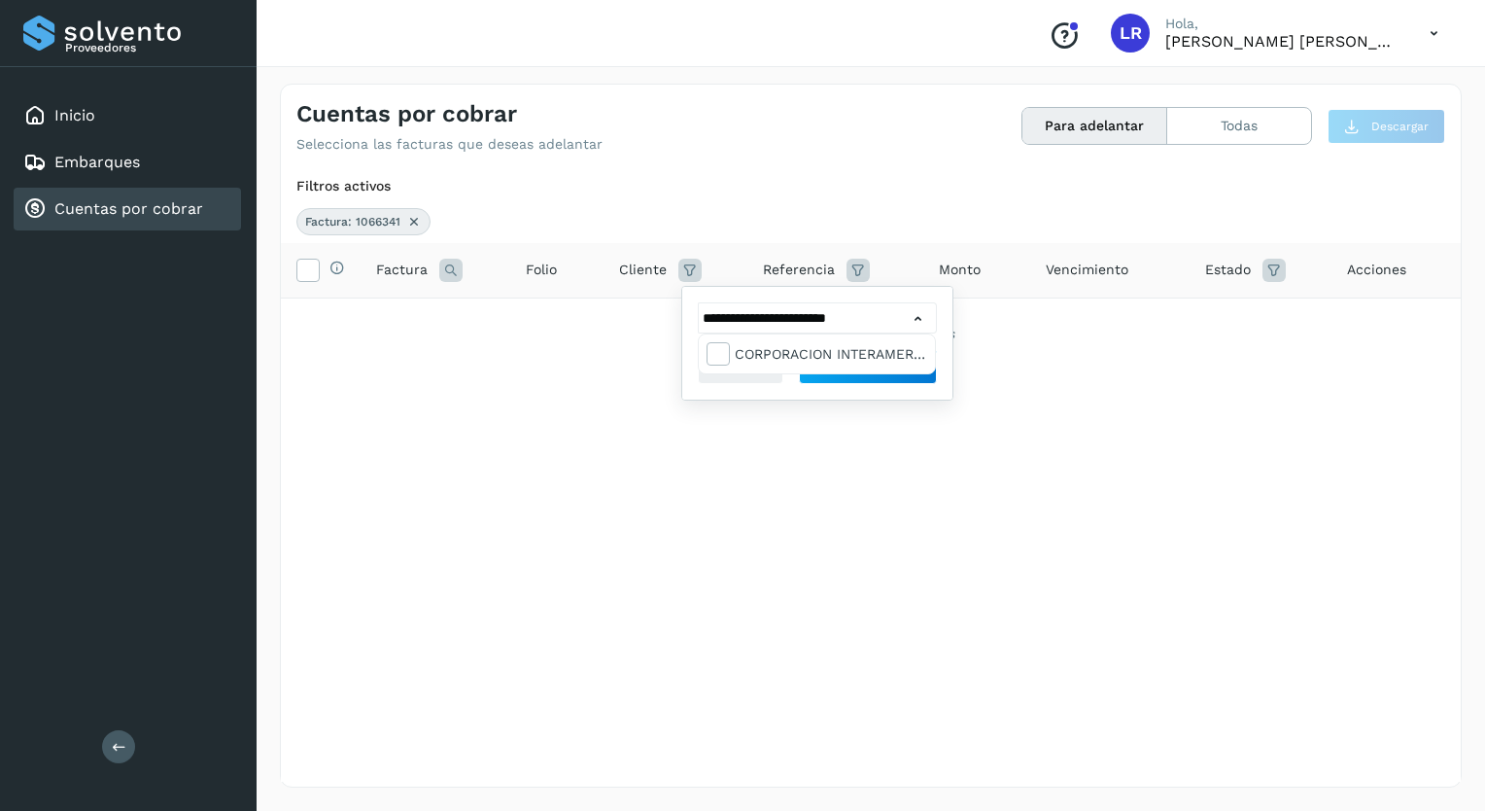
click at [1007, 361] on div at bounding box center [742, 405] width 1485 height 811
click at [877, 362] on span "Filtrar" at bounding box center [867, 366] width 35 height 17
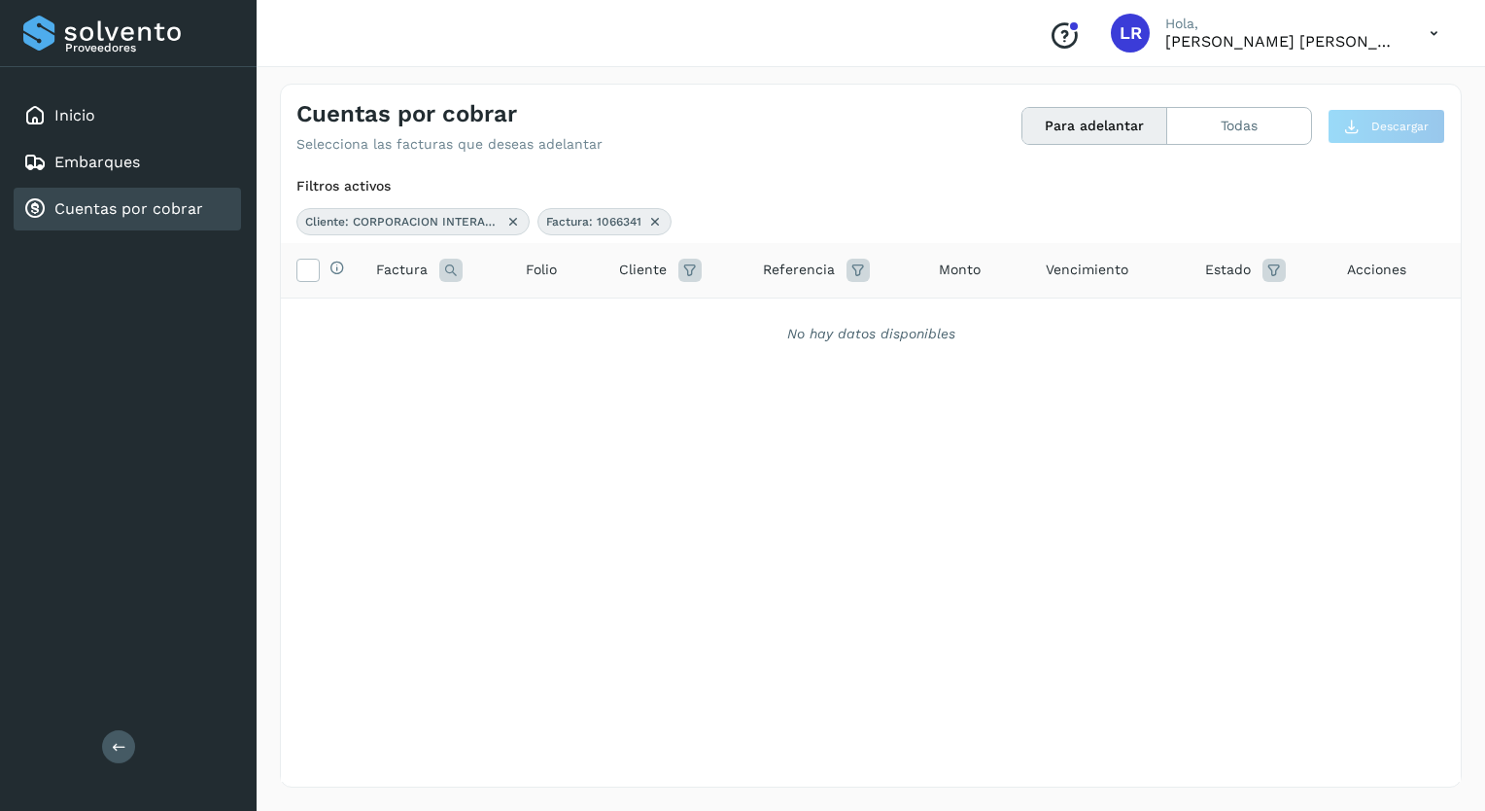
click at [657, 220] on icon at bounding box center [655, 222] width 16 height 16
click at [512, 220] on icon at bounding box center [513, 222] width 16 height 16
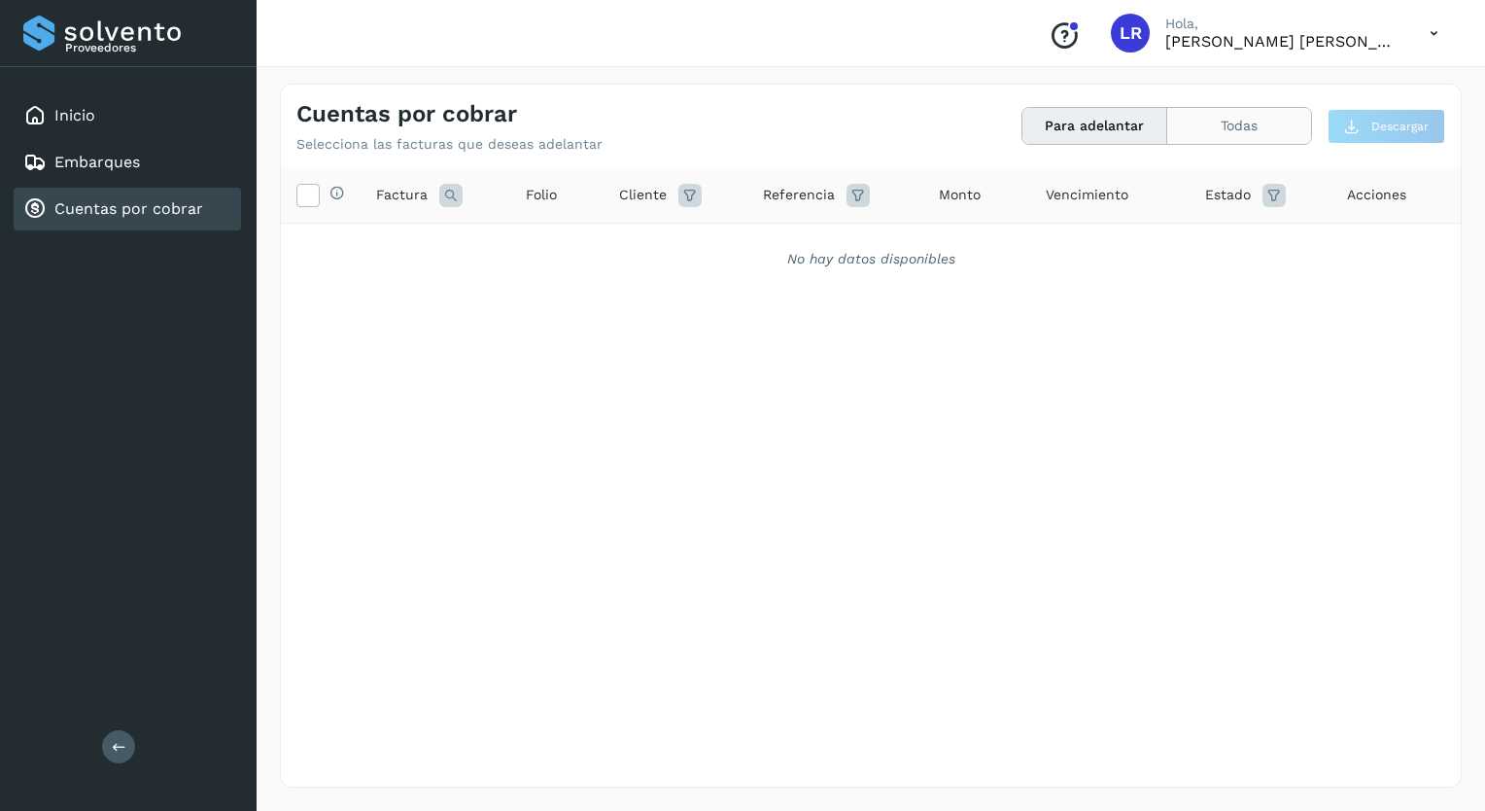
click at [1226, 122] on button "Todas" at bounding box center [1239, 126] width 144 height 36
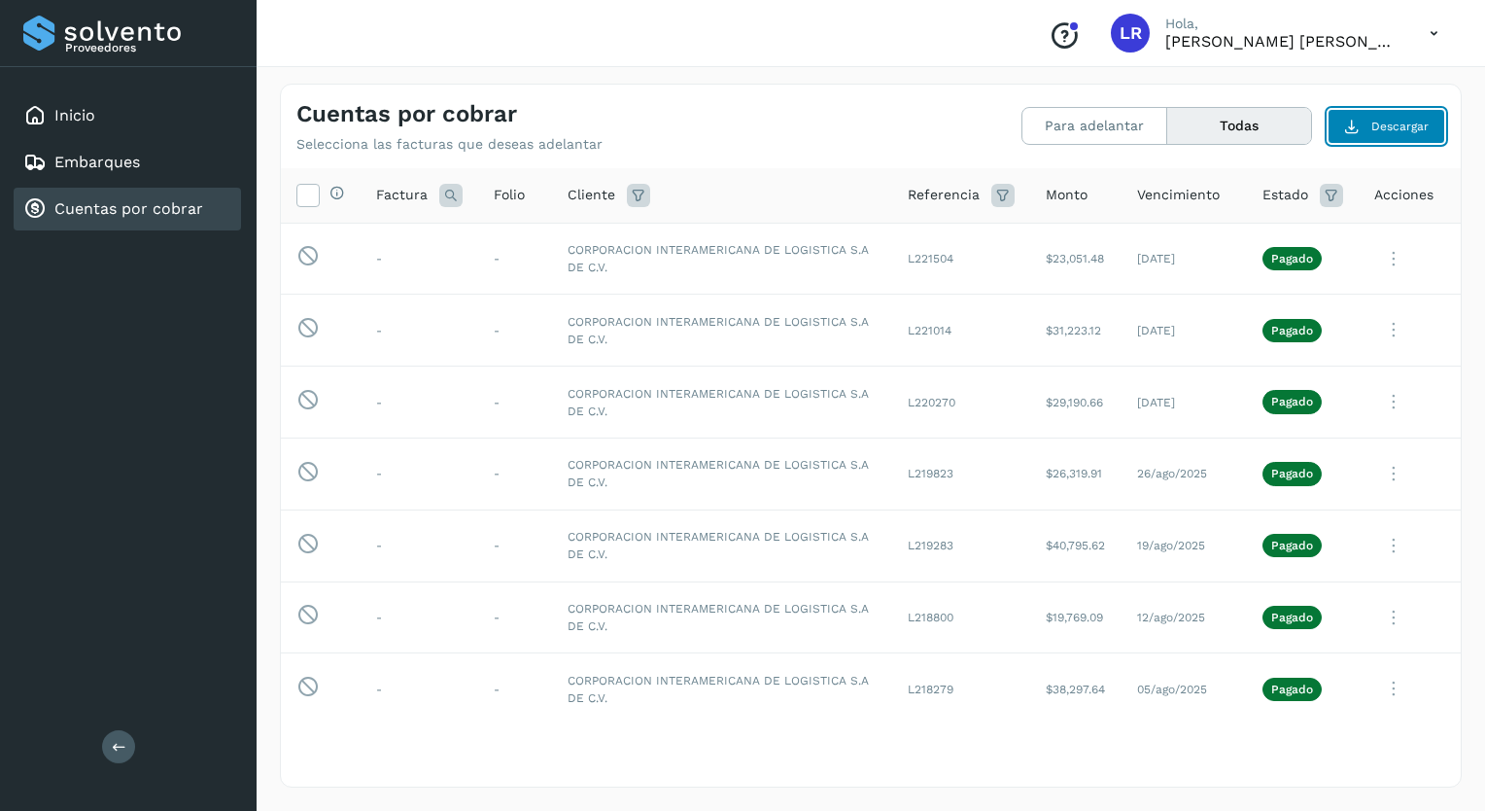
click at [1356, 120] on icon at bounding box center [1352, 127] width 16 height 16
click at [1425, 29] on icon at bounding box center [1434, 34] width 40 height 40
click at [1294, 86] on div "Cerrar sesión" at bounding box center [1337, 87] width 231 height 37
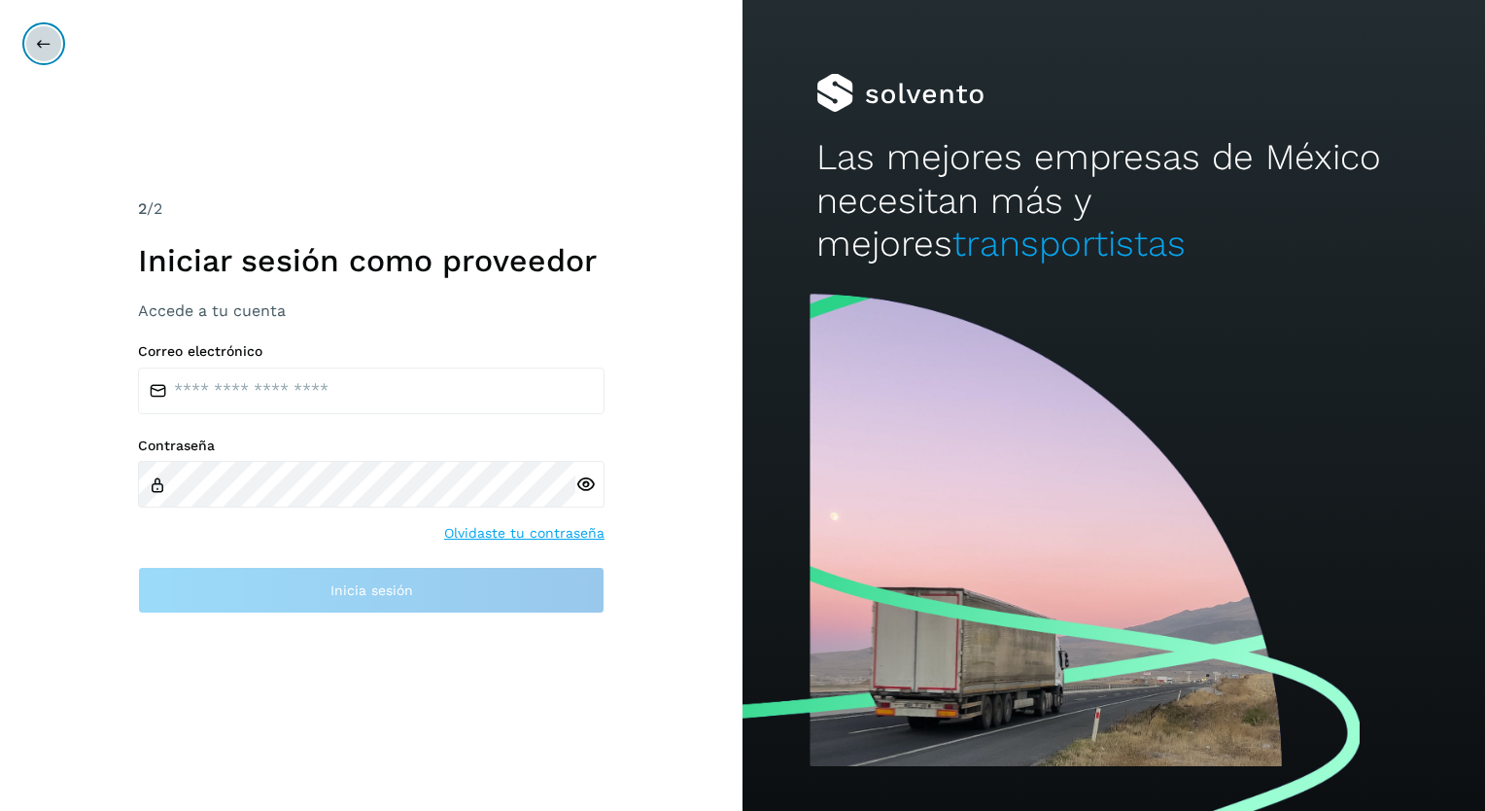
click at [43, 42] on icon at bounding box center [44, 44] width 16 height 16
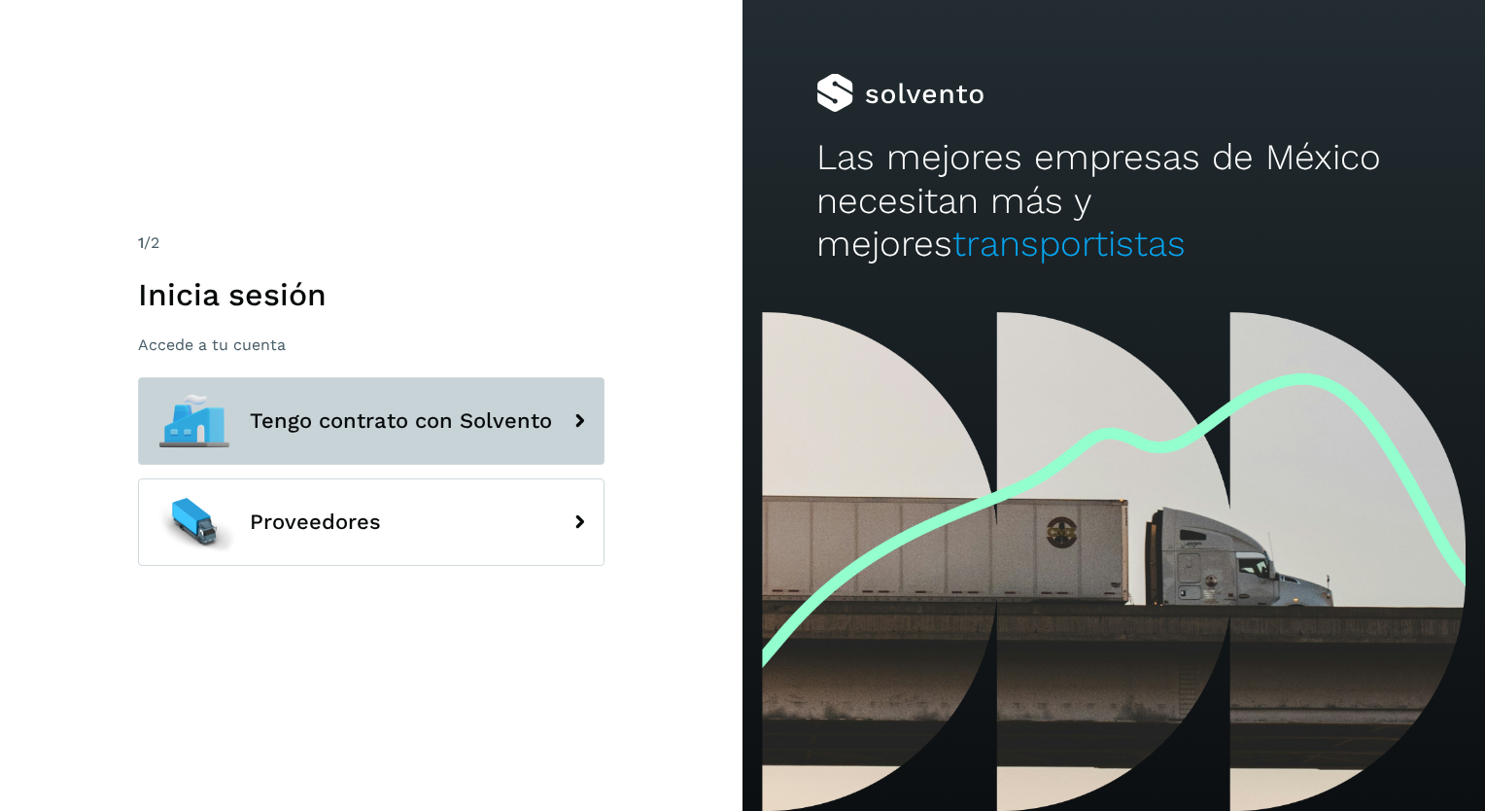
click at [521, 418] on span "Tengo contrato con Solvento" at bounding box center [401, 420] width 302 height 23
